Goal: Information Seeking & Learning: Learn about a topic

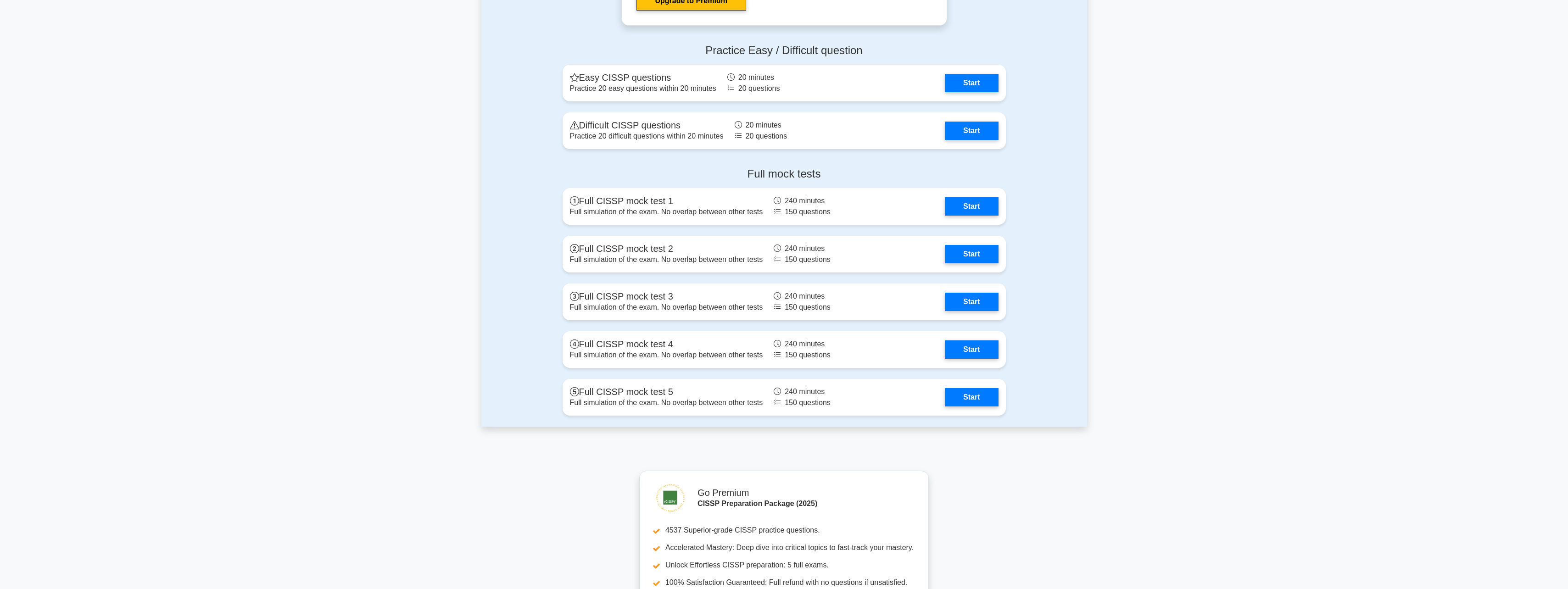
scroll to position [1973, 0]
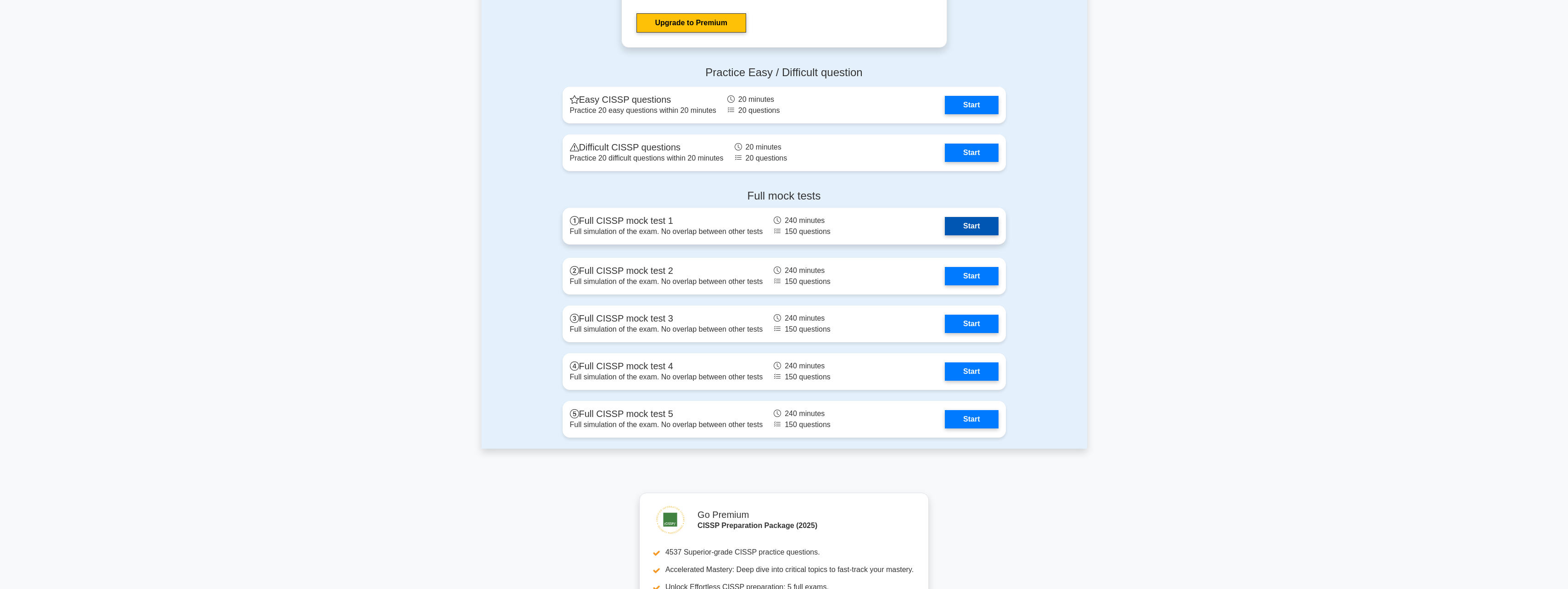
click at [979, 236] on link "Start" at bounding box center [971, 226] width 53 height 18
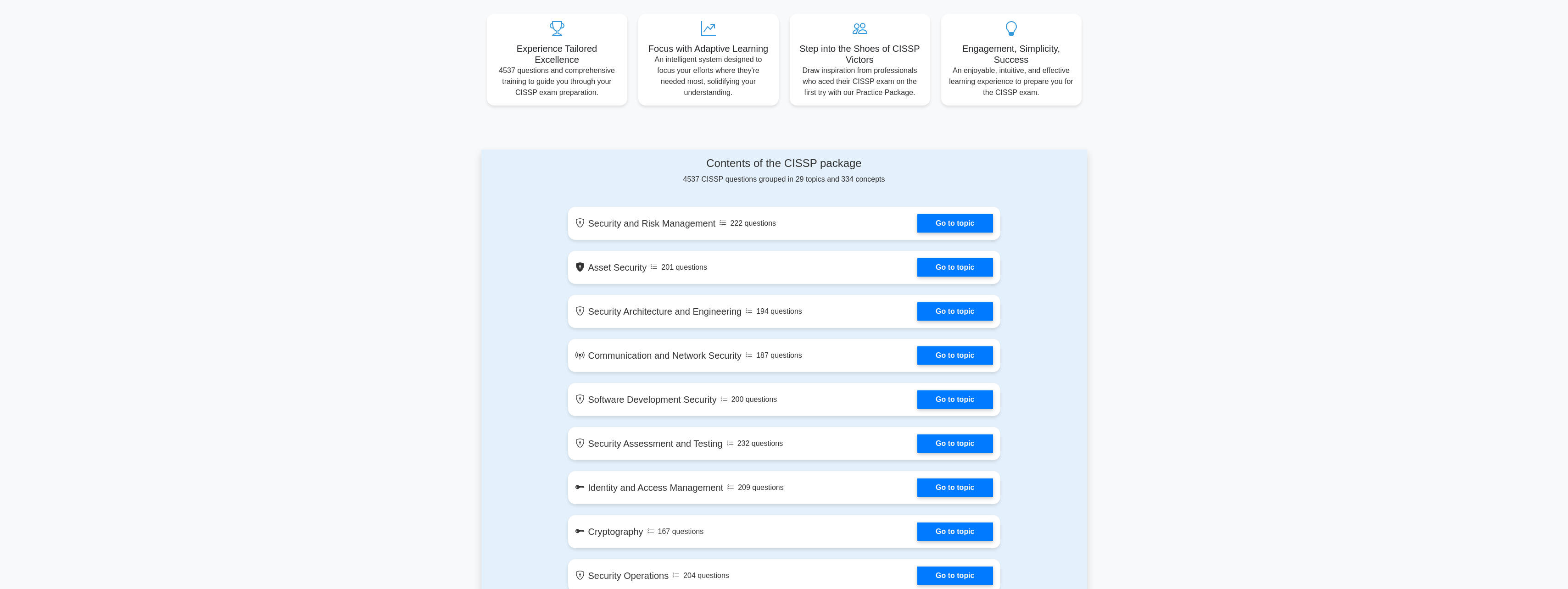
scroll to position [336, 0]
click at [952, 224] on link "Go to topic" at bounding box center [955, 221] width 75 height 18
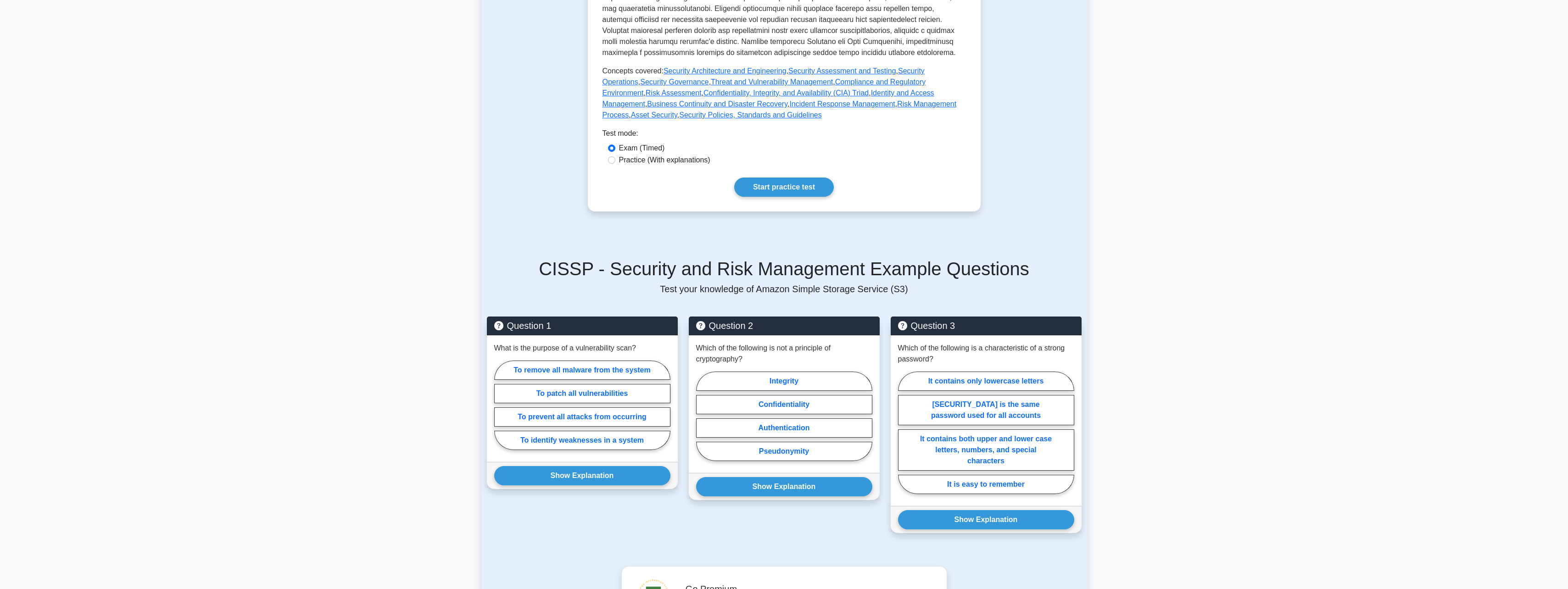
scroll to position [458, 0]
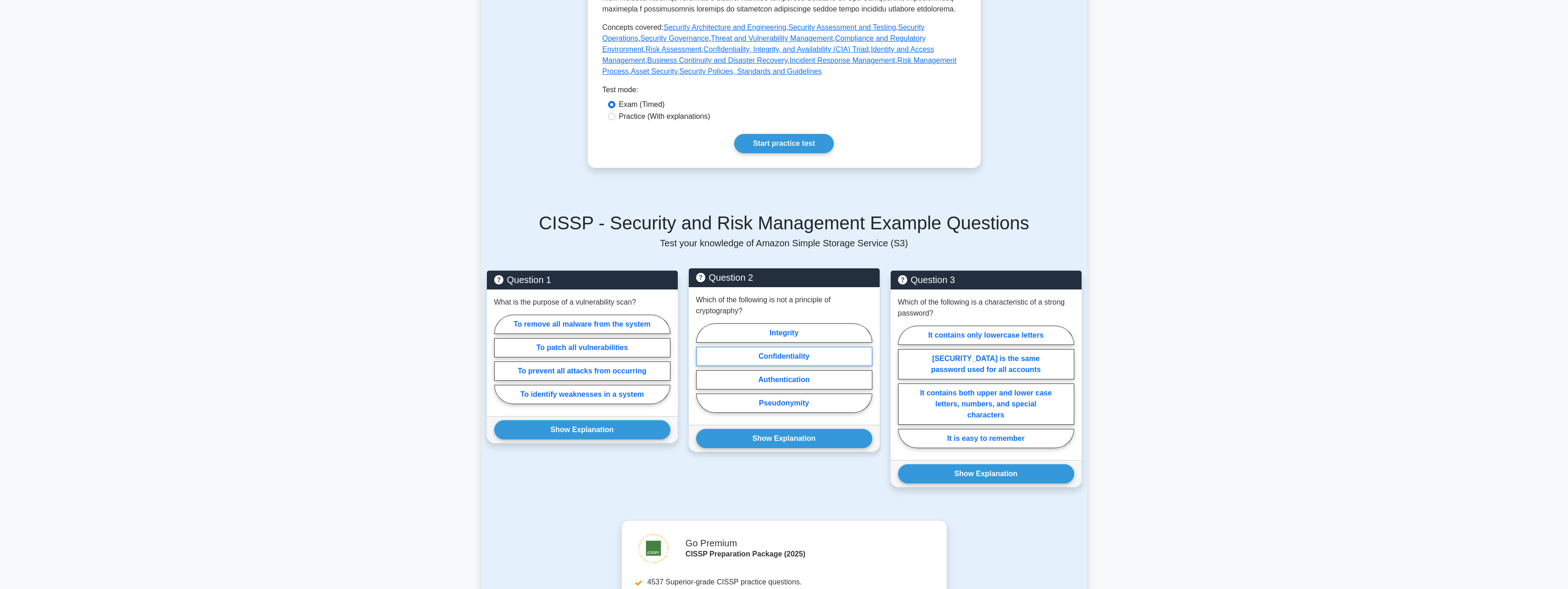
click at [840, 347] on label "Confidentiality" at bounding box center [784, 356] width 176 height 20
click at [702, 368] on input "Confidentiality" at bounding box center [698, 370] width 6 height 6
radio input "true"
click at [840, 328] on label "Integrity" at bounding box center [784, 334] width 176 height 20
click at [702, 368] on input "Integrity" at bounding box center [698, 370] width 6 height 6
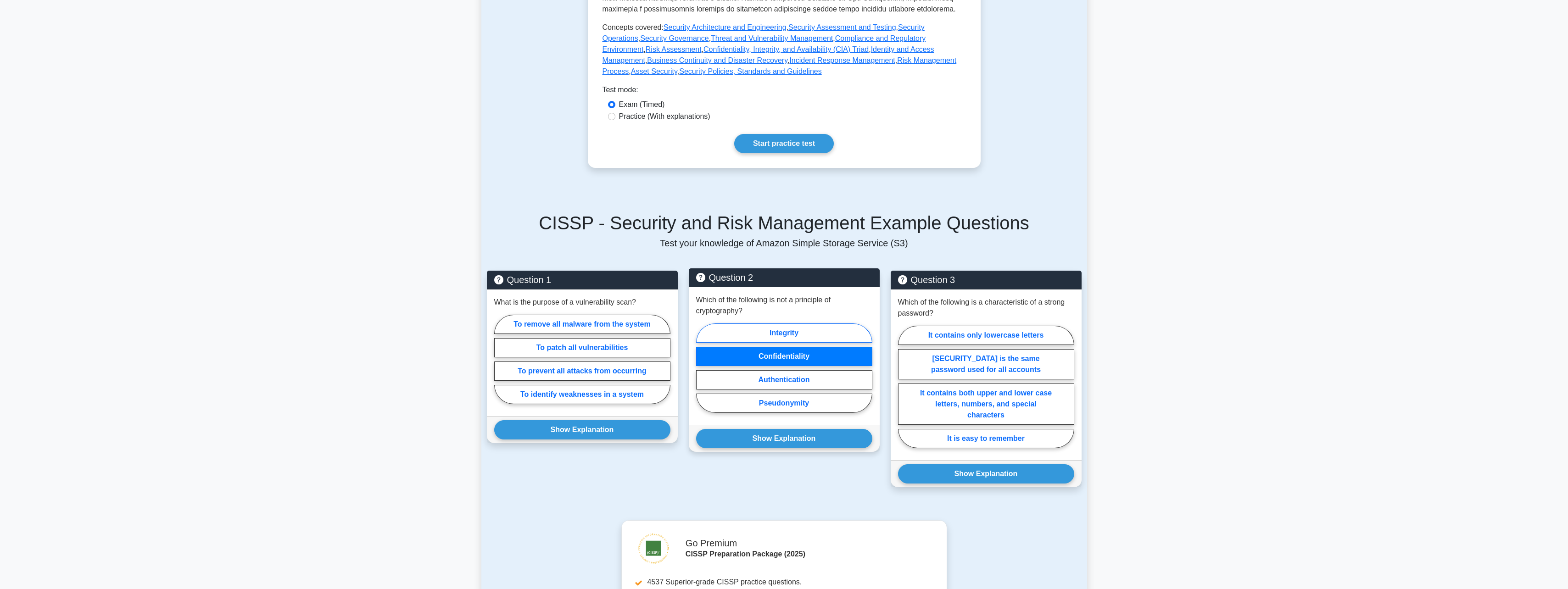
radio input "true"
click at [800, 375] on label "Authentication" at bounding box center [784, 380] width 176 height 20
click at [702, 374] on input "Authentication" at bounding box center [698, 370] width 6 height 6
radio input "true"
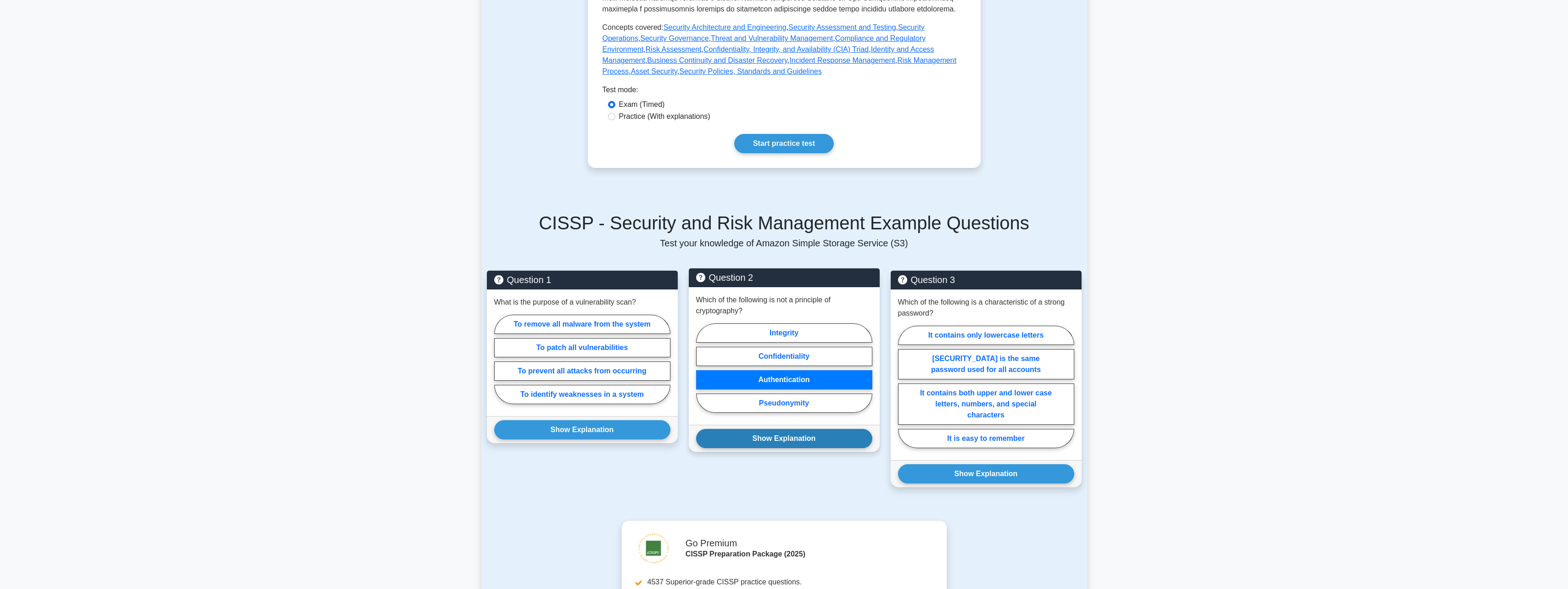
click at [782, 429] on button "Show Explanation" at bounding box center [784, 439] width 176 height 20
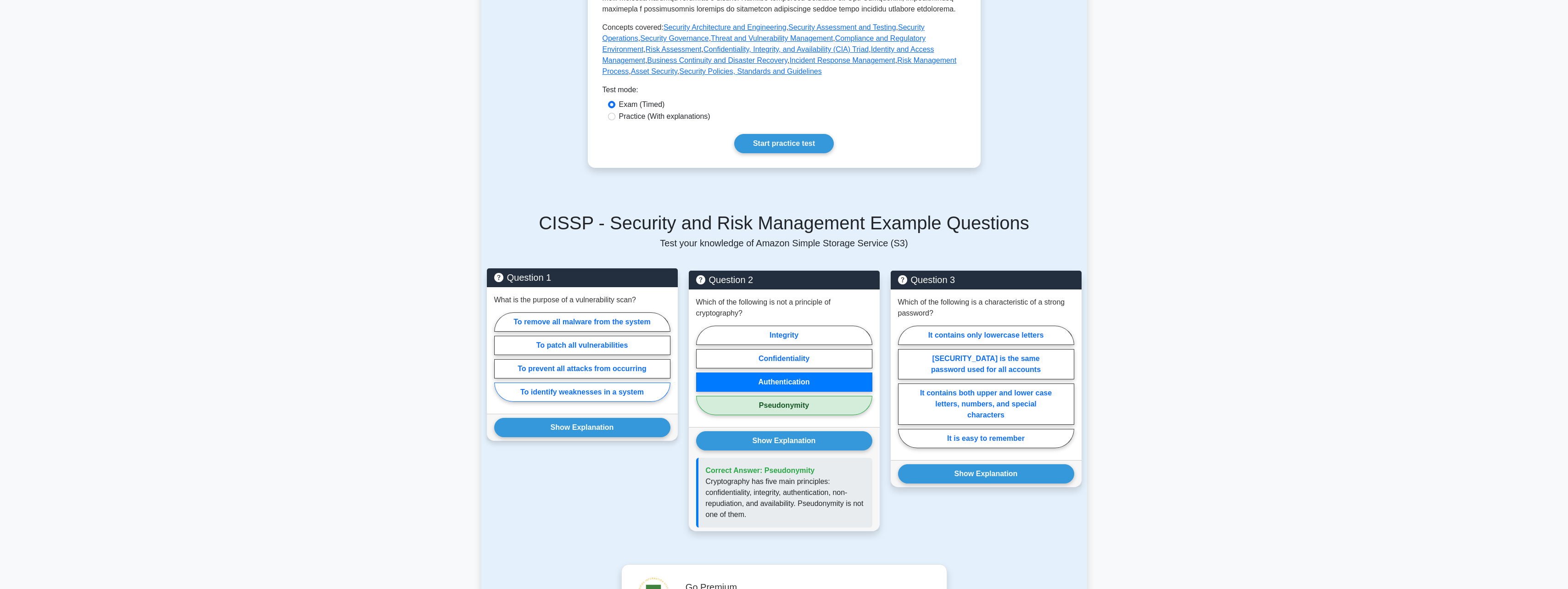
click at [642, 383] on label "To identify weaknesses in a system" at bounding box center [582, 392] width 176 height 20
click at [500, 363] on input "To identify weaknesses in a system" at bounding box center [497, 360] width 6 height 6
radio input "true"
click at [618, 418] on button "Show Explanation" at bounding box center [582, 427] width 176 height 20
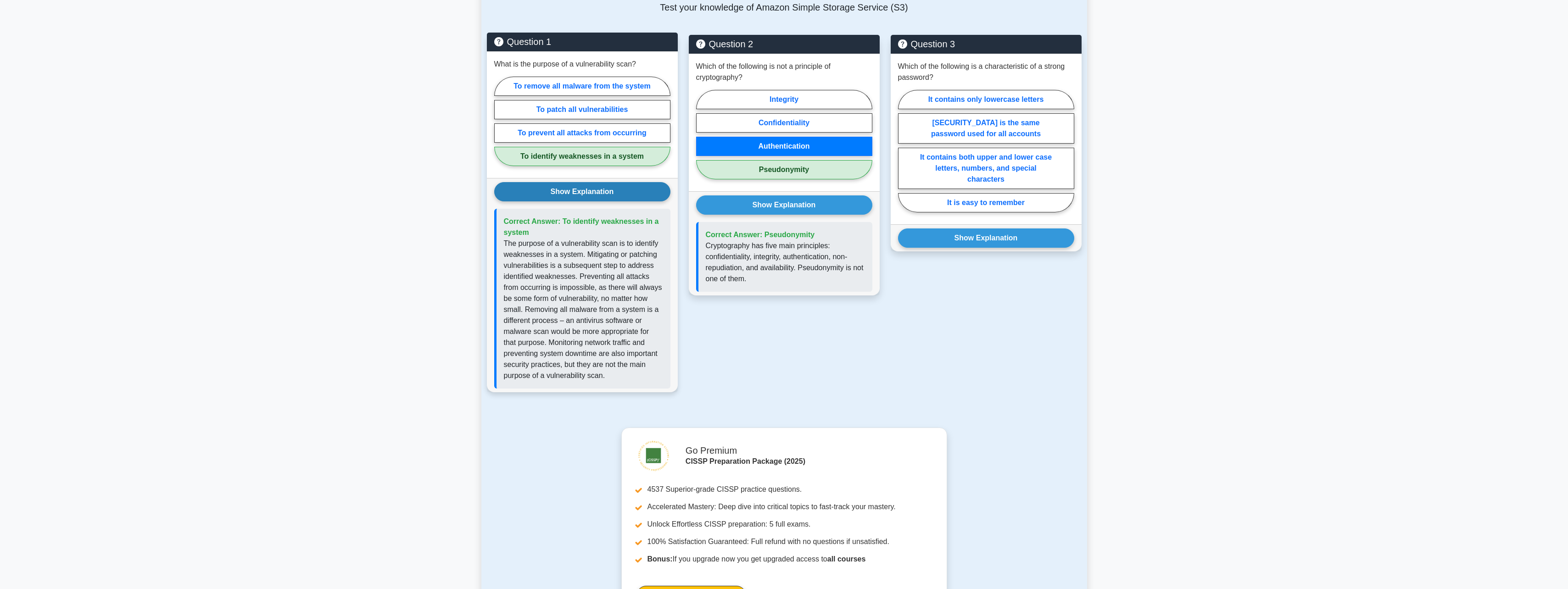
scroll to position [642, 0]
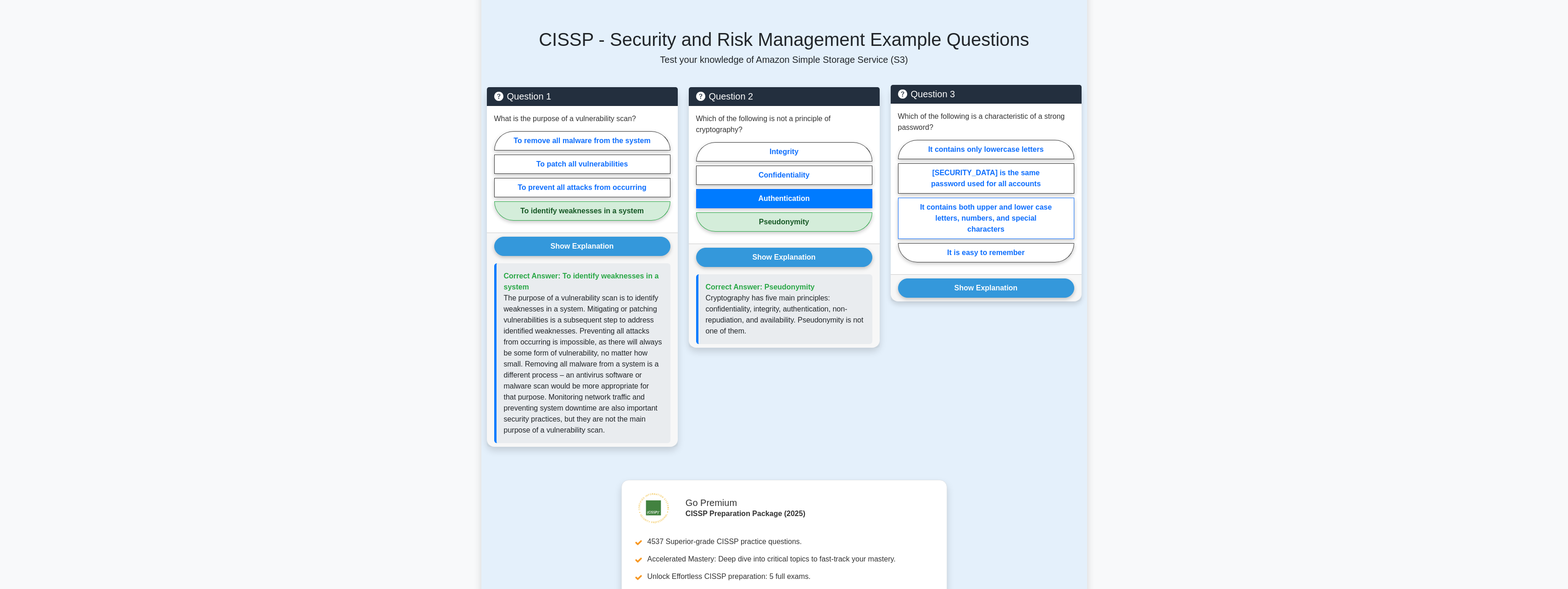
click at [972, 215] on label "It contains both upper and lower case letters, numbers, and special characters" at bounding box center [986, 218] width 176 height 42
click at [904, 207] on input "It contains both upper and lower case letters, numbers, and special characters" at bounding box center [901, 203] width 6 height 6
radio input "true"
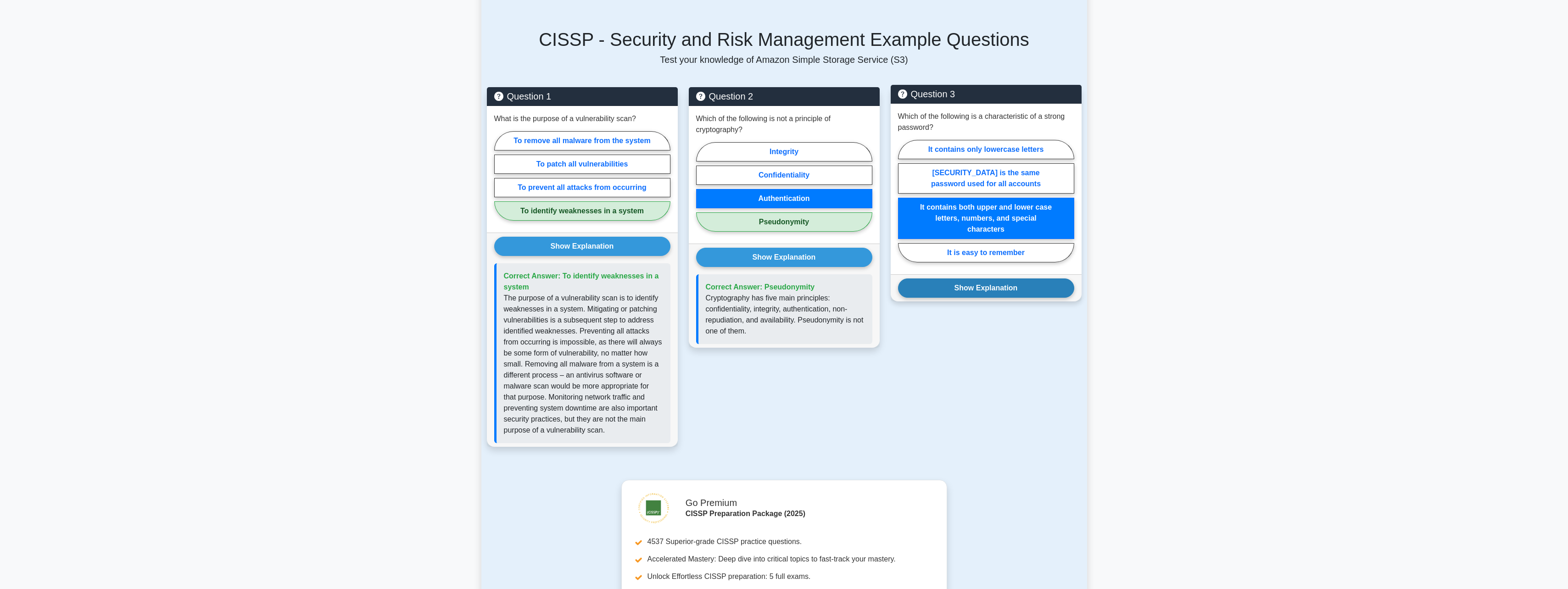
click at [967, 278] on button "Show Explanation" at bounding box center [986, 288] width 176 height 20
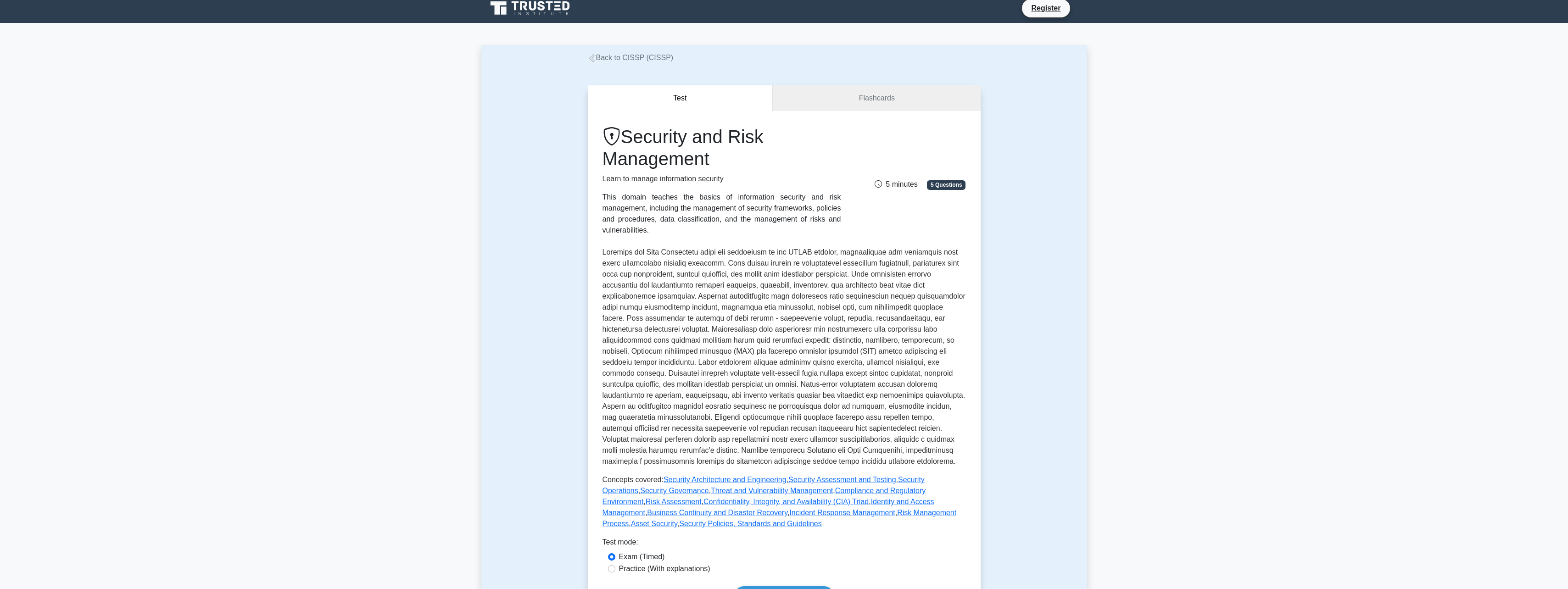
scroll to position [0, 0]
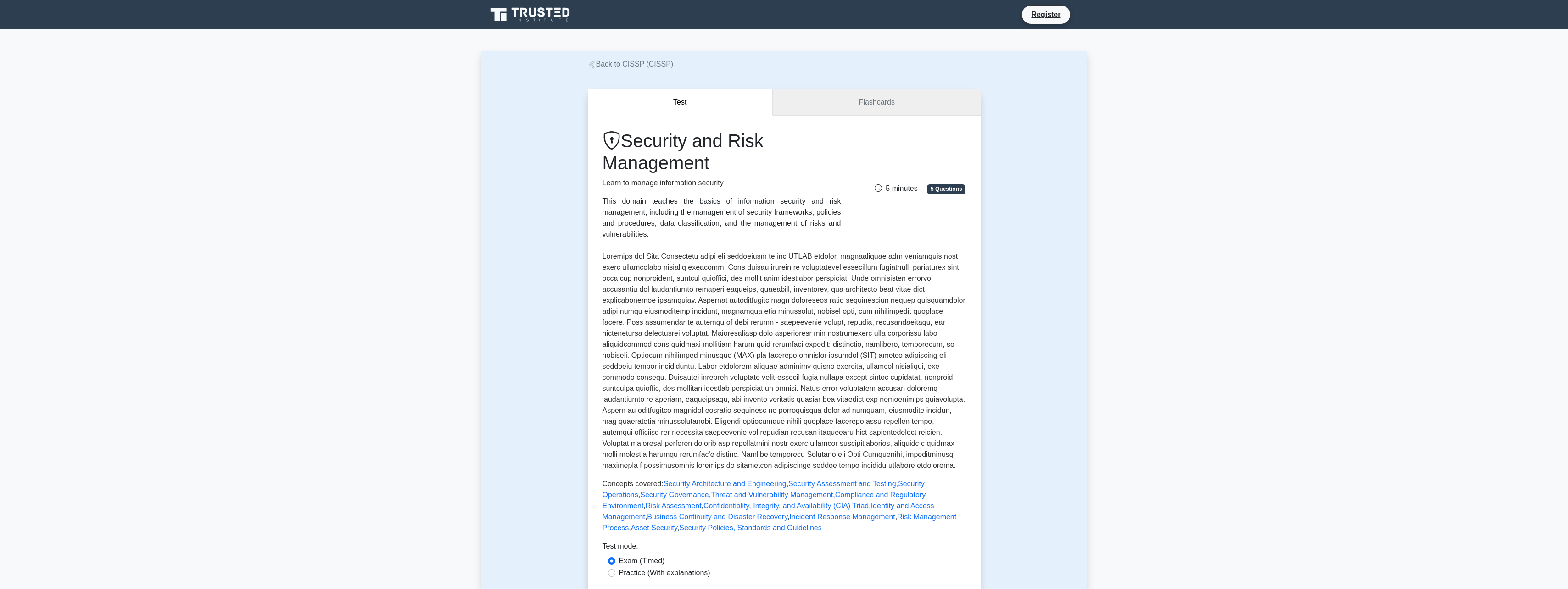
click at [827, 111] on link "Flashcards" at bounding box center [876, 103] width 207 height 26
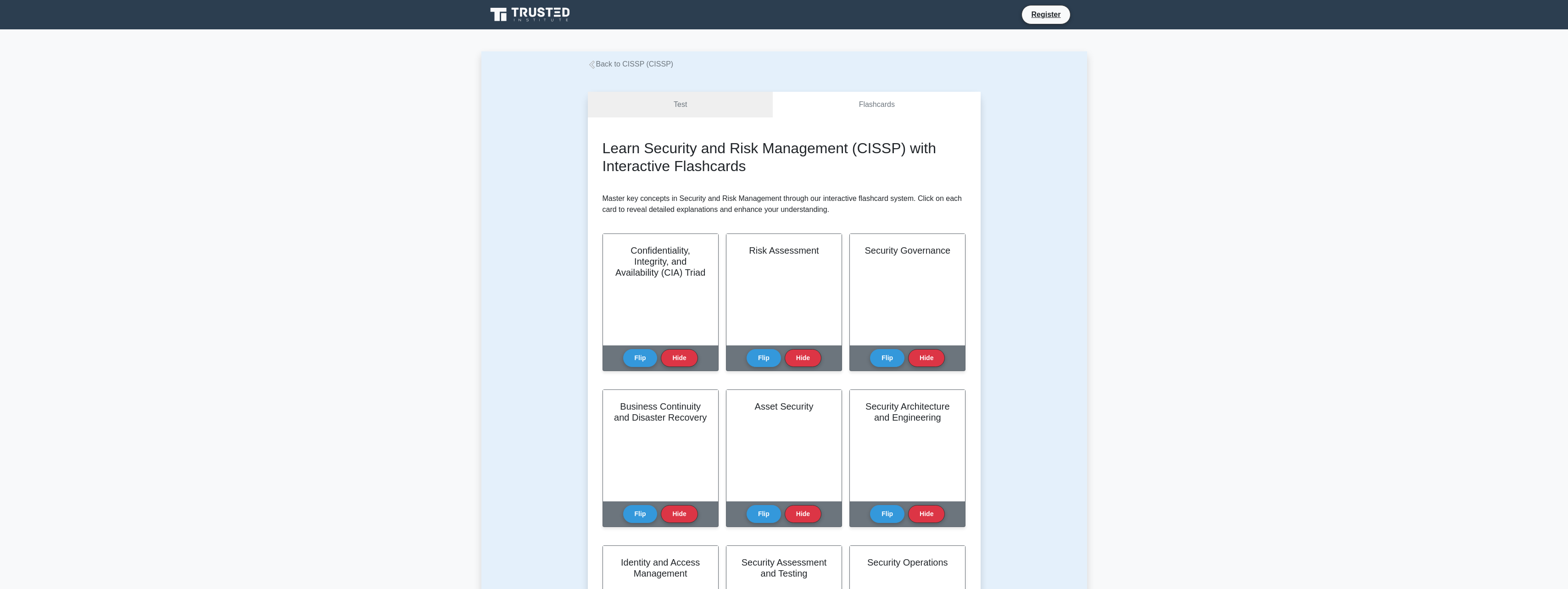
click at [600, 68] on link "Back to CISSP (CISSP)" at bounding box center [631, 64] width 86 height 8
